Goal: Information Seeking & Learning: Learn about a topic

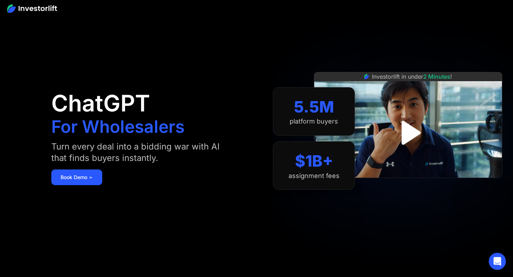
click at [412, 136] on img "open lightbox" at bounding box center [407, 132] width 43 height 43
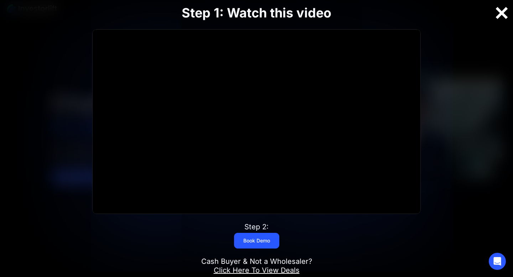
click at [503, 14] on div at bounding box center [501, 13] width 23 height 15
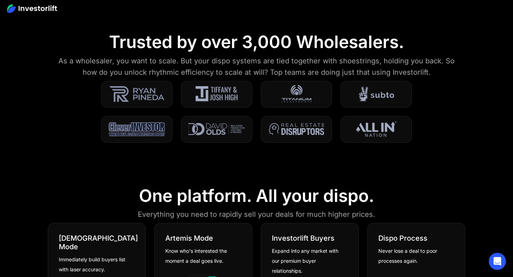
scroll to position [244, 0]
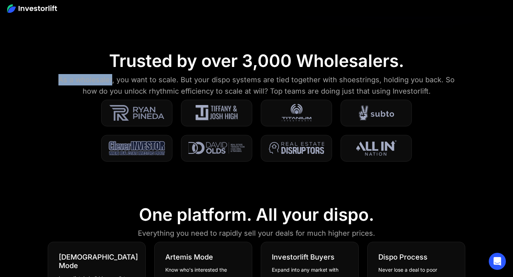
drag, startPoint x: 55, startPoint y: 79, endPoint x: 106, endPoint y: 77, distance: 51.0
click at [106, 77] on div "As a wholesaler, you want to scale. But your dispo systems are tied together wi…" at bounding box center [256, 85] width 410 height 23
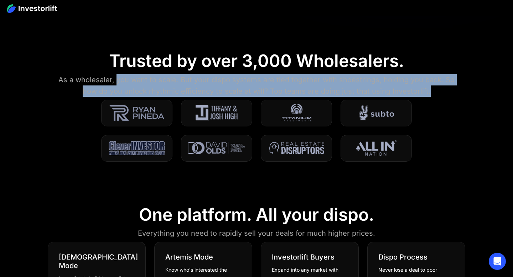
drag, startPoint x: 111, startPoint y: 77, endPoint x: 435, endPoint y: 91, distance: 323.6
click at [435, 91] on div "As a wholesaler, you want to scale. But your dispo systems are tied together wi…" at bounding box center [256, 85] width 410 height 23
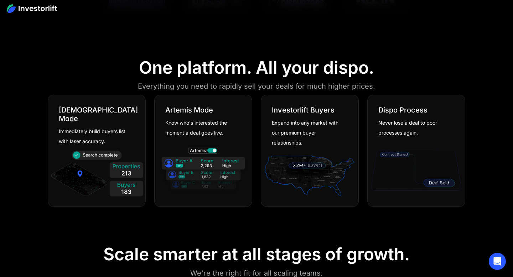
scroll to position [390, 0]
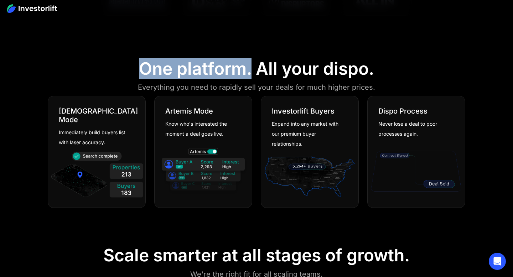
drag, startPoint x: 140, startPoint y: 68, endPoint x: 249, endPoint y: 77, distance: 109.7
click at [249, 77] on div "One platform. All your dispo." at bounding box center [256, 68] width 235 height 21
click at [253, 72] on div "One platform. All your dispo." at bounding box center [256, 68] width 235 height 21
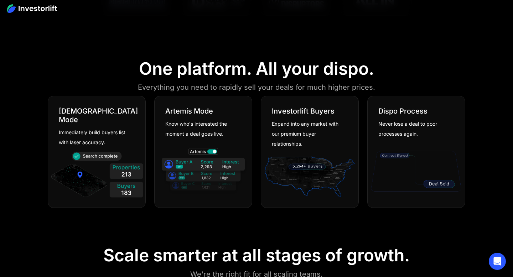
click at [254, 71] on div "One platform. All your dispo." at bounding box center [256, 68] width 235 height 21
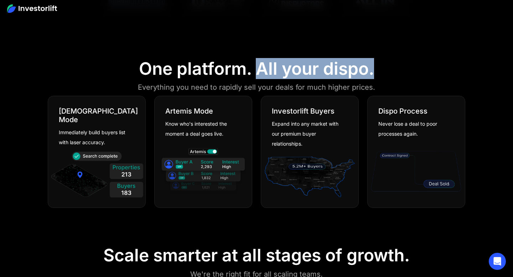
drag, startPoint x: 254, startPoint y: 71, endPoint x: 375, endPoint y: 74, distance: 121.1
click at [375, 74] on section "One platform. All your dispo. Everything you need to rapidly sell your deals fo…" at bounding box center [256, 134] width 513 height 187
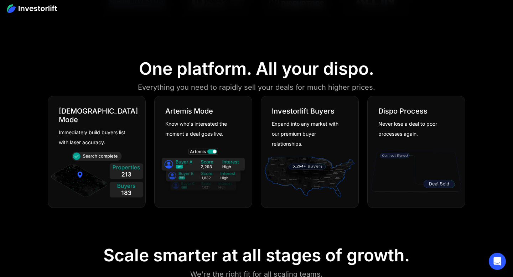
click at [380, 88] on section "One platform. All your dispo. Everything you need to rapidly sell your deals fo…" at bounding box center [256, 134] width 513 height 187
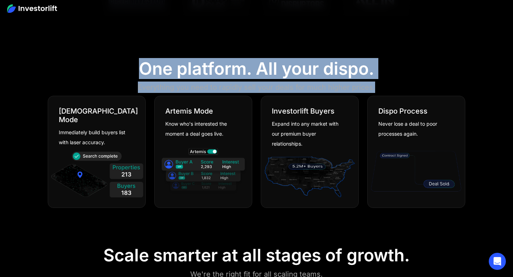
drag, startPoint x: 375, startPoint y: 88, endPoint x: 140, endPoint y: 70, distance: 236.0
click at [140, 70] on section "One platform. All your dispo. Everything you need to rapidly sell your deals fo…" at bounding box center [256, 134] width 513 height 187
click at [137, 69] on section "One platform. All your dispo. Everything you need to rapidly sell your deals fo…" at bounding box center [256, 134] width 513 height 187
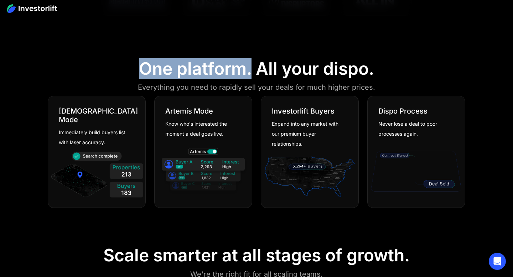
drag, startPoint x: 137, startPoint y: 69, endPoint x: 253, endPoint y: 71, distance: 116.1
click at [253, 71] on section "One platform. All your dispo. Everything you need to rapidly sell your deals fo…" at bounding box center [256, 134] width 513 height 187
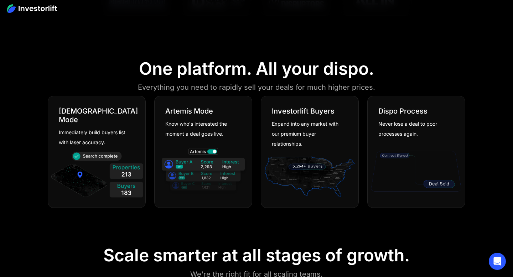
click at [255, 67] on div "One platform. All your dispo." at bounding box center [256, 68] width 235 height 21
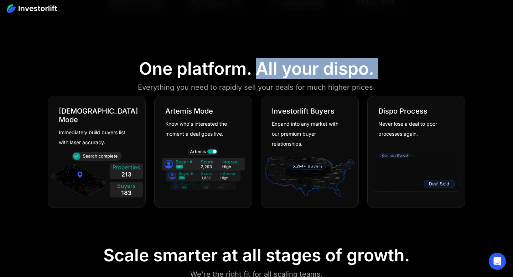
drag, startPoint x: 254, startPoint y: 67, endPoint x: 383, endPoint y: 77, distance: 130.3
click at [383, 77] on section "One platform. All your dispo. Everything you need to rapidly sell your deals fo…" at bounding box center [256, 134] width 513 height 187
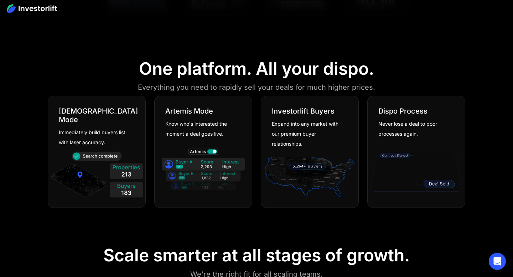
click at [249, 66] on div "One platform. All your dispo." at bounding box center [256, 68] width 235 height 21
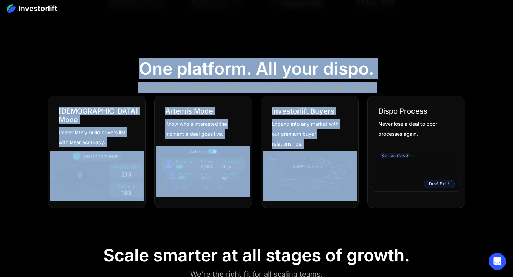
drag, startPoint x: 137, startPoint y: 66, endPoint x: 396, endPoint y: 97, distance: 260.0
click at [396, 97] on section "One platform. All your dispo. Everything you need to rapidly sell your deals fo…" at bounding box center [256, 134] width 513 height 187
click at [393, 93] on section "One platform. All your dispo. Everything you need to rapidly sell your deals fo…" at bounding box center [256, 134] width 513 height 187
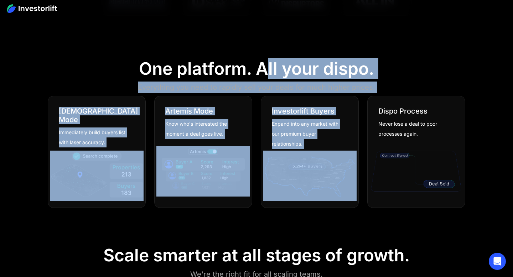
drag, startPoint x: 387, startPoint y: 91, endPoint x: 262, endPoint y: 58, distance: 129.5
click at [262, 58] on section "One platform. All your dispo. Everything you need to rapidly sell your deals fo…" at bounding box center [256, 134] width 513 height 187
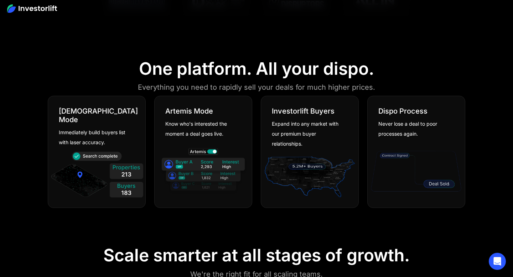
click at [119, 57] on section "One platform. All your dispo. Everything you need to rapidly sell your deals fo…" at bounding box center [256, 134] width 513 height 187
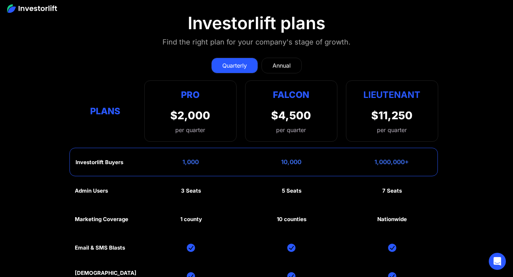
scroll to position [3138, 0]
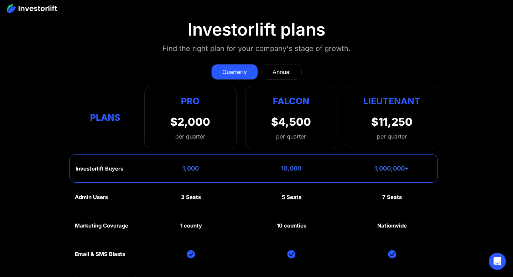
click at [282, 69] on div "Annual" at bounding box center [281, 72] width 18 height 9
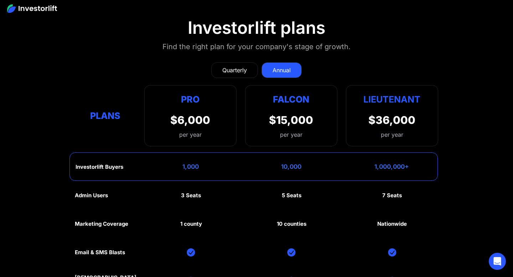
scroll to position [3133, 0]
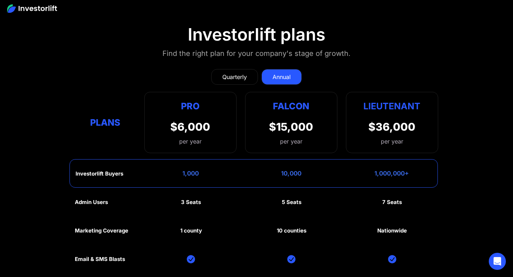
click at [240, 80] on div "Quarterly" at bounding box center [234, 77] width 25 height 9
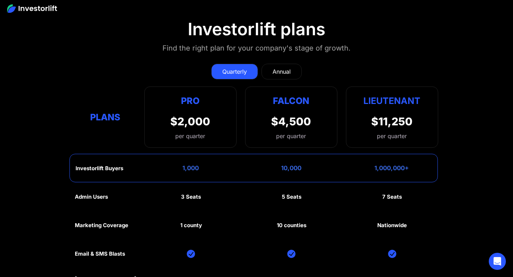
scroll to position [3131, 0]
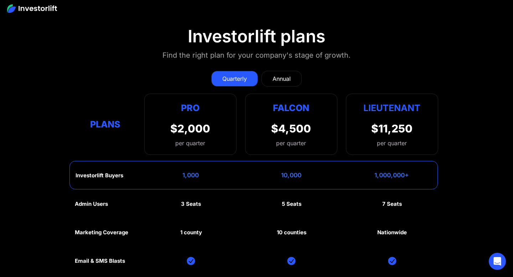
click at [288, 79] on div "Annual" at bounding box center [281, 78] width 18 height 9
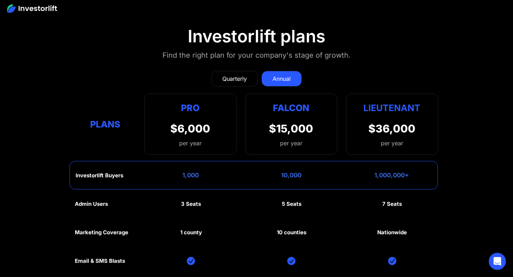
click at [239, 79] on div "Quarterly" at bounding box center [234, 78] width 25 height 9
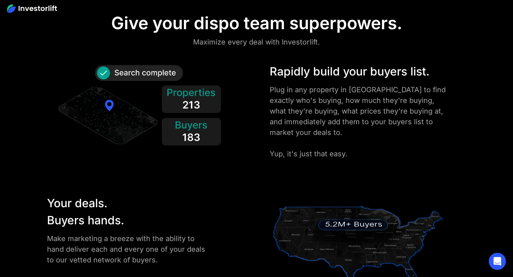
scroll to position [833, 0]
